Goal: Information Seeking & Learning: Learn about a topic

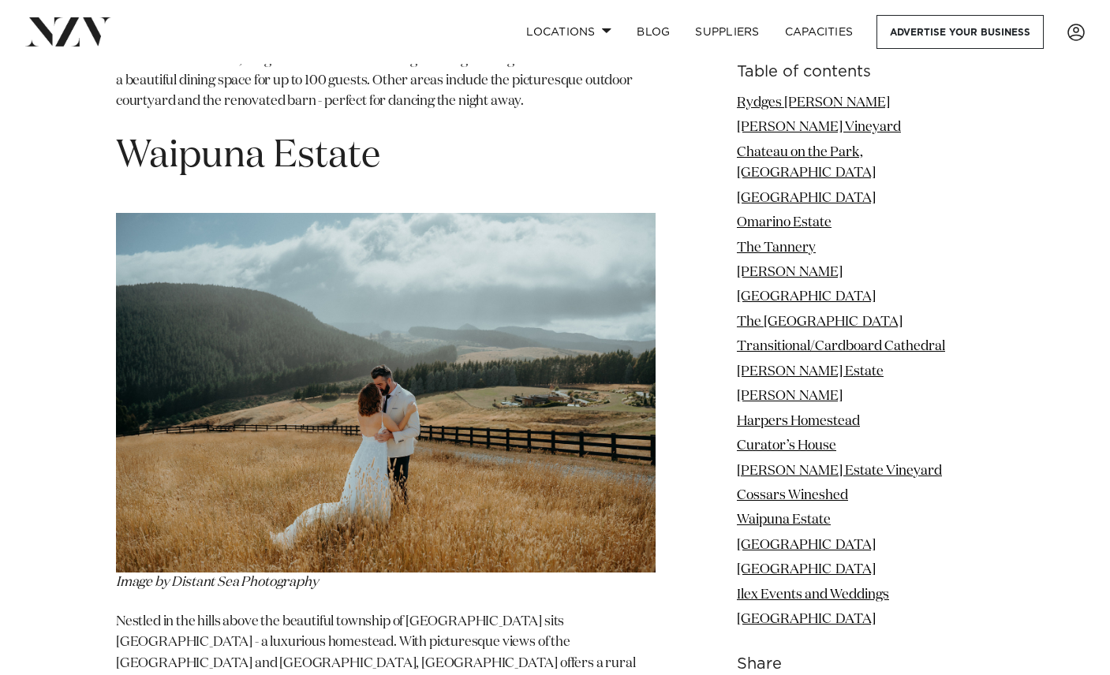
scroll to position [11432, 0]
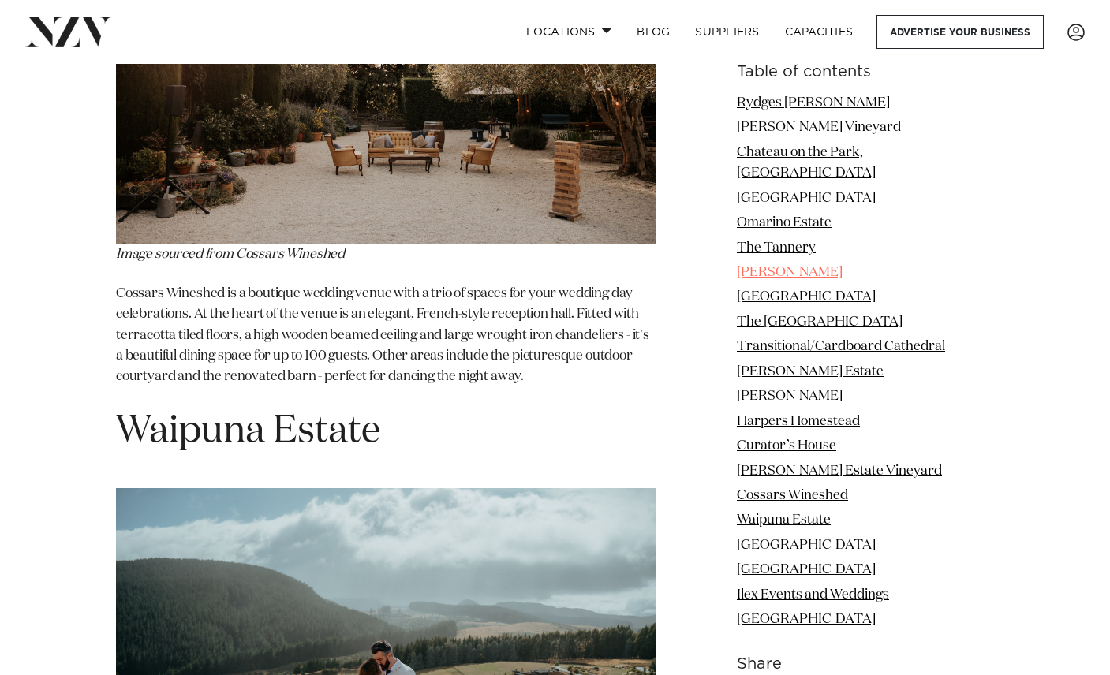
click at [806, 266] on link "Mona Vale" at bounding box center [790, 272] width 106 height 13
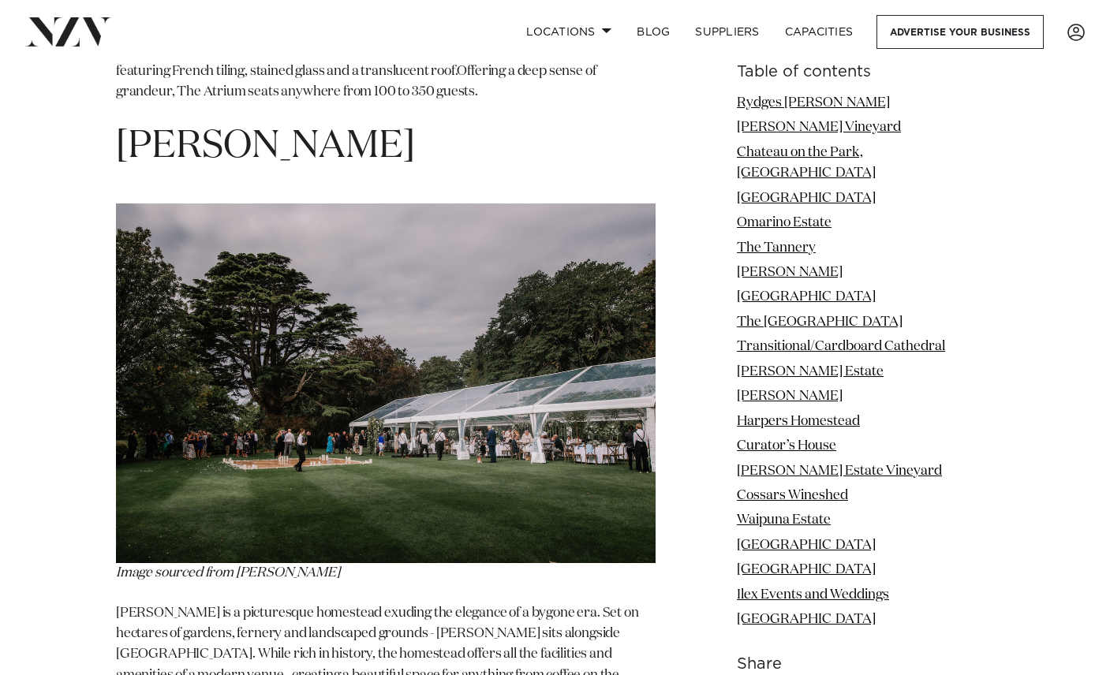
scroll to position [5472, 0]
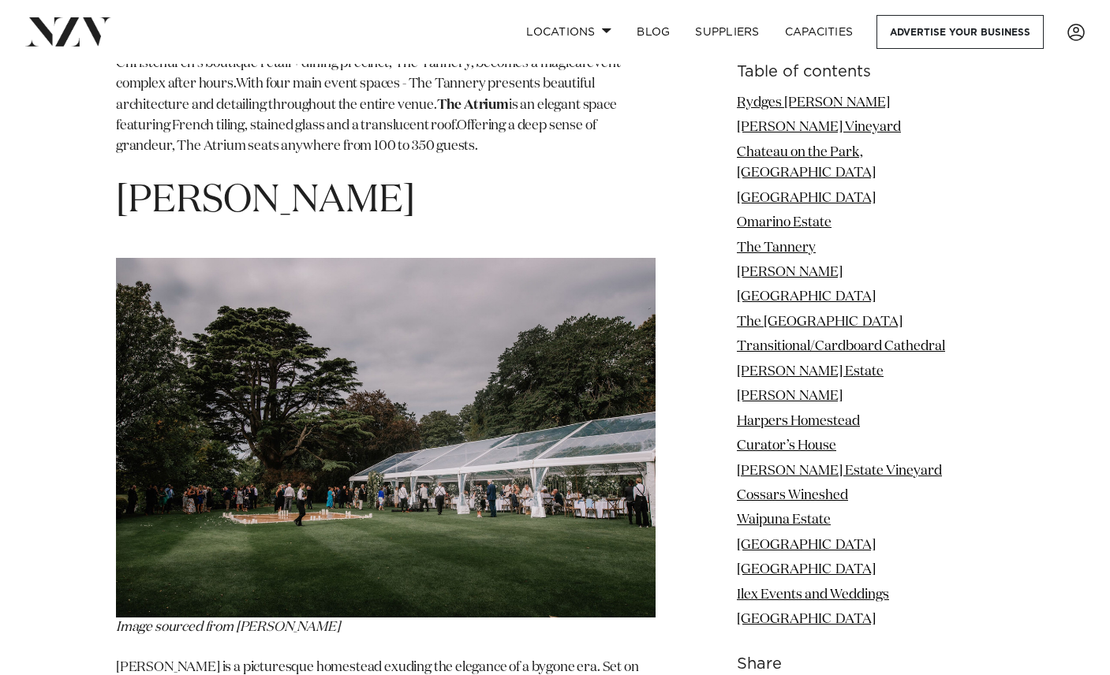
click at [445, 290] on img at bounding box center [385, 438] width 539 height 360
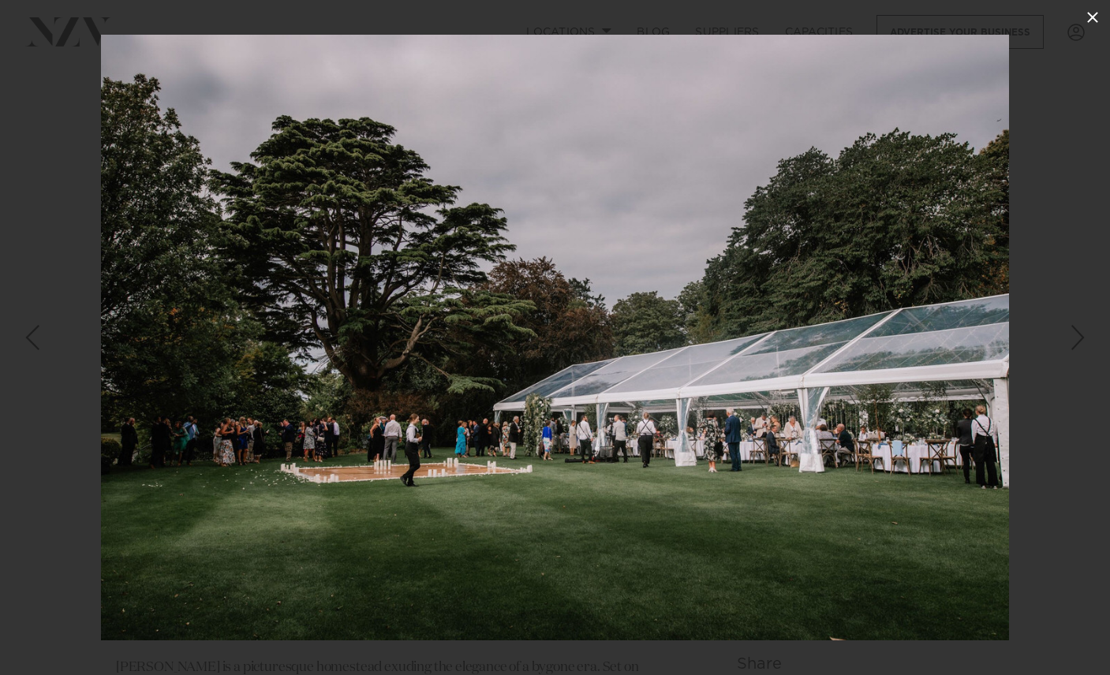
click at [1095, 13] on icon at bounding box center [1092, 17] width 19 height 19
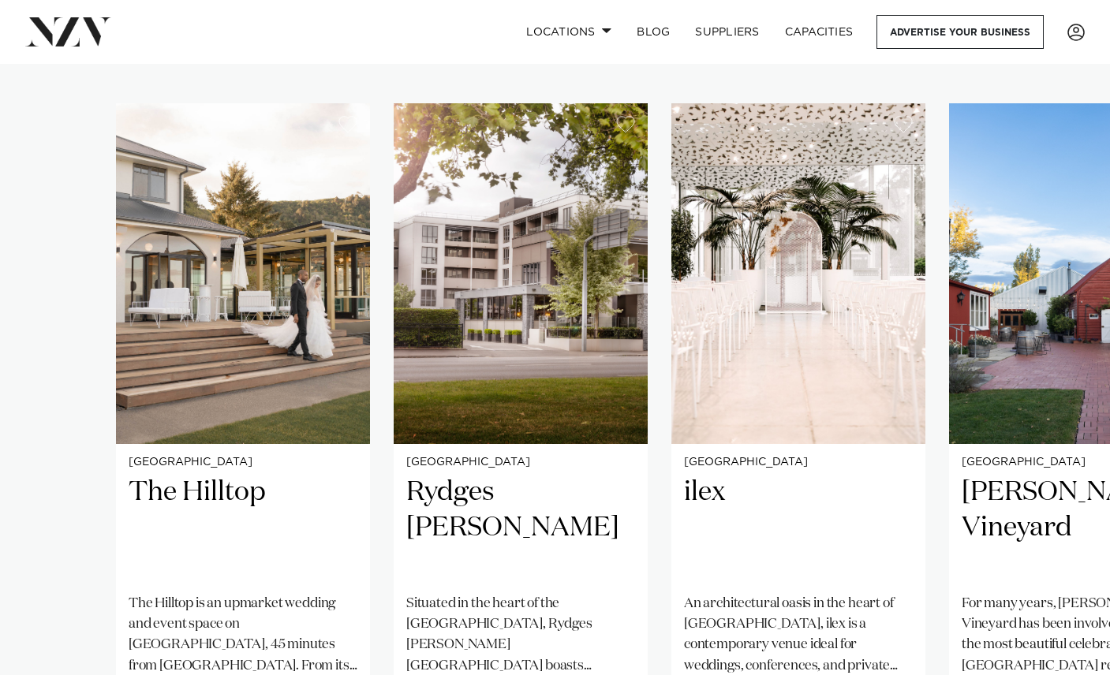
scroll to position [1079, 0]
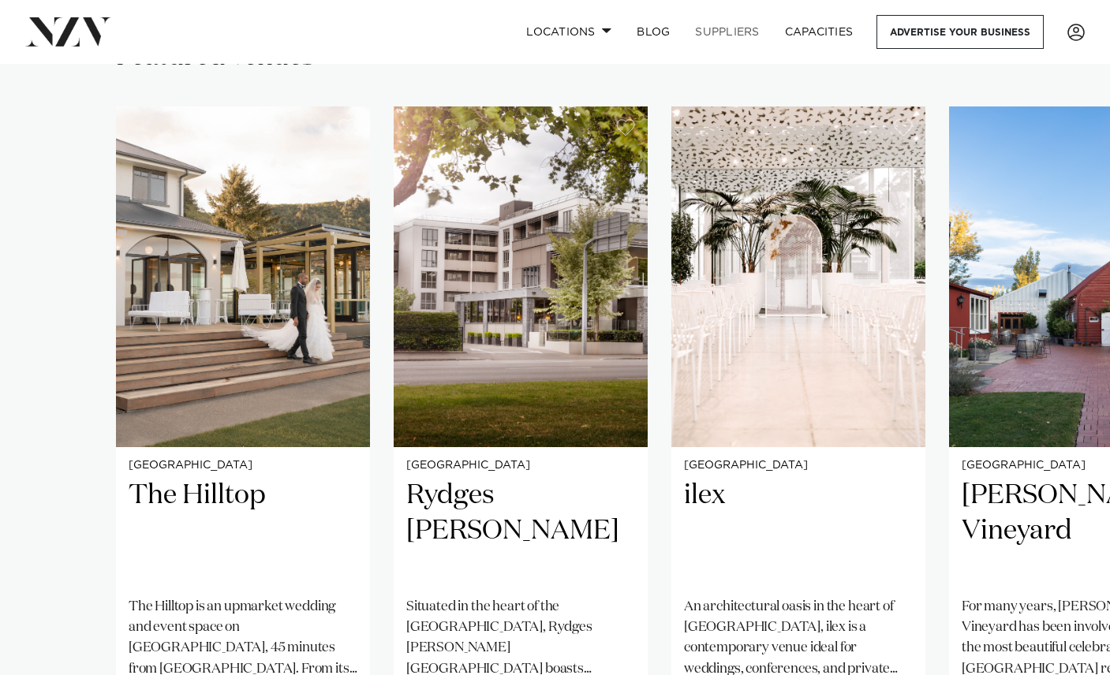
click at [744, 32] on link "SUPPLIERS" at bounding box center [726, 32] width 89 height 34
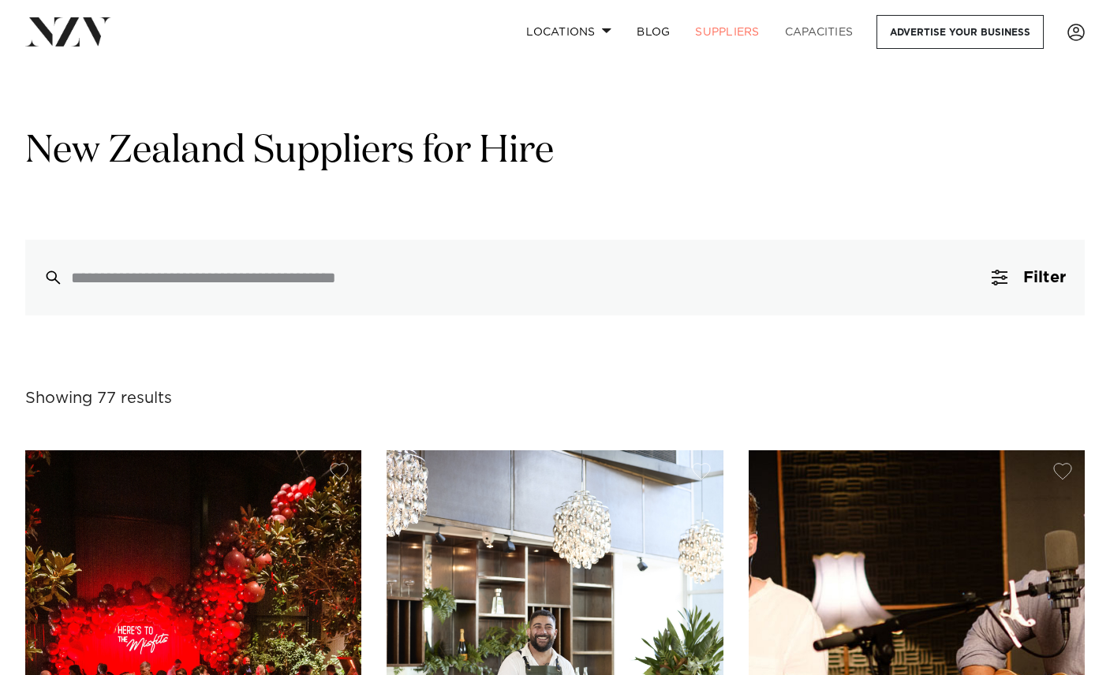
click at [814, 29] on link "Capacities" at bounding box center [819, 32] width 94 height 34
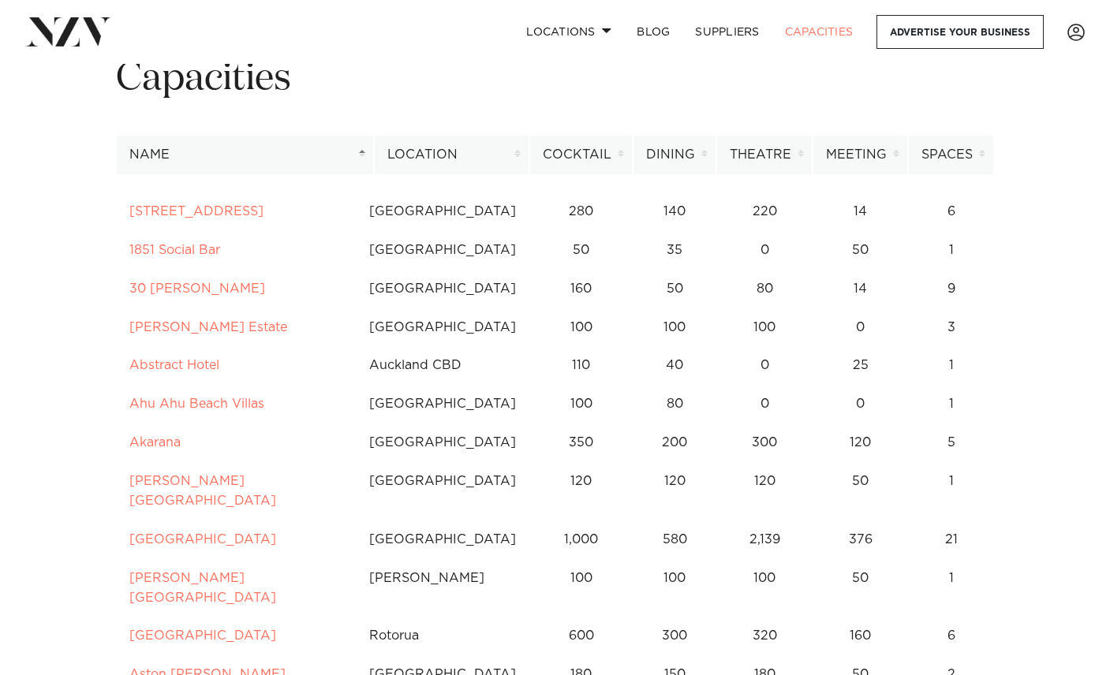
scroll to position [77, 0]
click at [521, 153] on th "Location" at bounding box center [451, 154] width 155 height 39
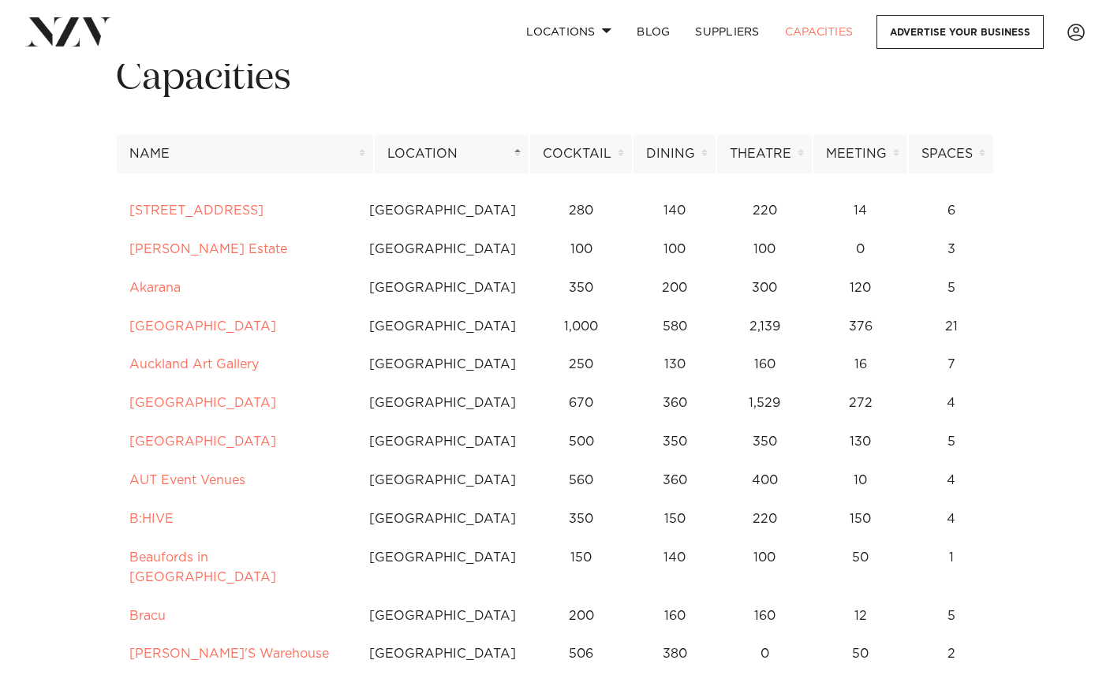
click at [521, 153] on th "Location" at bounding box center [451, 154] width 155 height 39
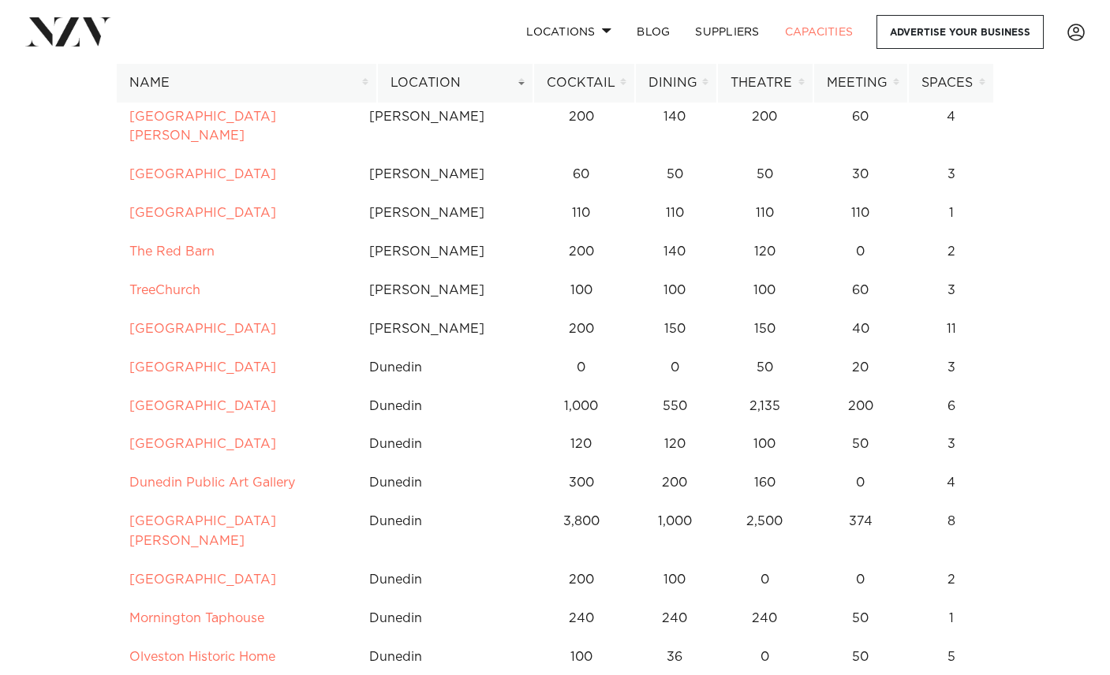
scroll to position [5823, 0]
